Goal: Transaction & Acquisition: Purchase product/service

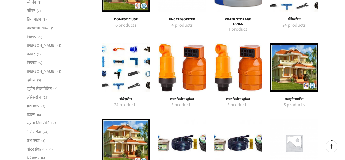
scroll to position [128, 0]
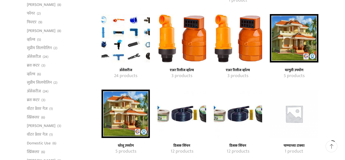
click at [128, 144] on h4 "घरेलू उपयोग" at bounding box center [125, 145] width 37 height 4
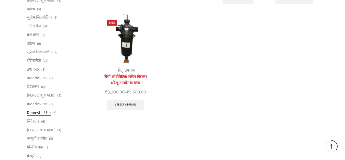
scroll to position [179, 0]
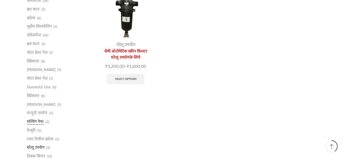
click at [37, 118] on link "मल्चिंग पेपर" at bounding box center [35, 121] width 17 height 9
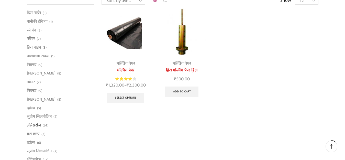
scroll to position [77, 0]
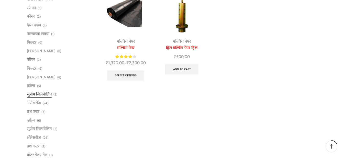
click at [44, 94] on link "सुप्रीम सिलपोलिन" at bounding box center [39, 94] width 25 height 9
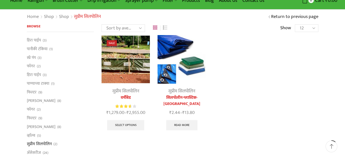
scroll to position [51, 0]
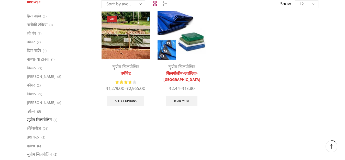
click at [126, 71] on link "वर्मीबेड" at bounding box center [126, 74] width 48 height 6
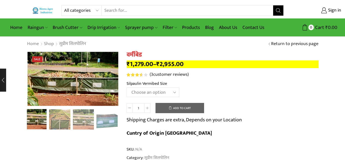
click at [173, 93] on select "Choose an option 12' x 4' x 2' Large 4' x 4' x 2' Small 8' x 4' x 2' Midum" at bounding box center [153, 91] width 53 height 9
click at [204, 92] on td "Choose an option 12' x 4' x 2' Large 4' x 4' x 2' Small 8' x 4' x 2' Midum Clear" at bounding box center [223, 94] width 192 height 14
